Goal: Information Seeking & Learning: Learn about a topic

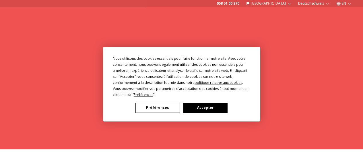
click at [207, 108] on button "Accepter" at bounding box center [205, 108] width 44 height 10
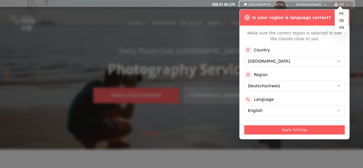
click at [350, 2] on button "EN" at bounding box center [342, 4] width 20 height 7
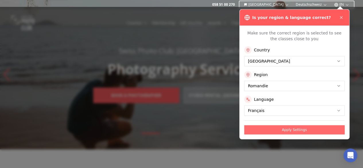
click at [302, 132] on button "Apply Settings" at bounding box center [294, 129] width 101 height 9
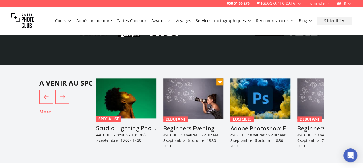
scroll to position [1382, 0]
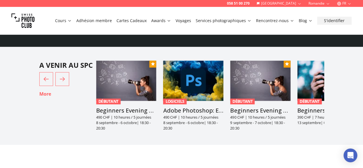
click at [192, 86] on img "3 / 6" at bounding box center [193, 81] width 60 height 40
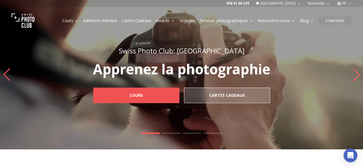
click at [160, 98] on link "Cours" at bounding box center [136, 96] width 86 height 16
